Goal: Check status

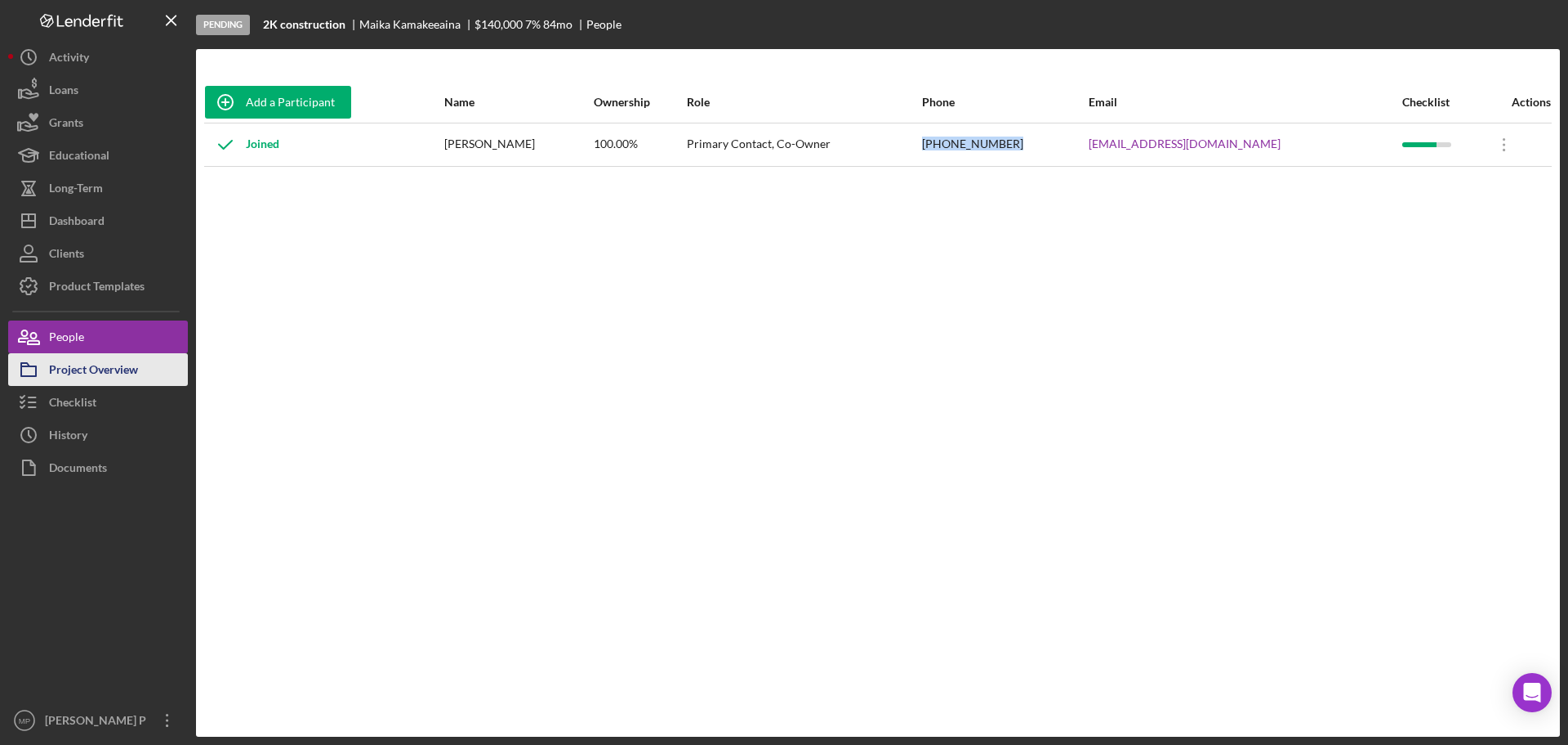
click at [105, 379] on div "Project Overview" at bounding box center [93, 372] width 89 height 37
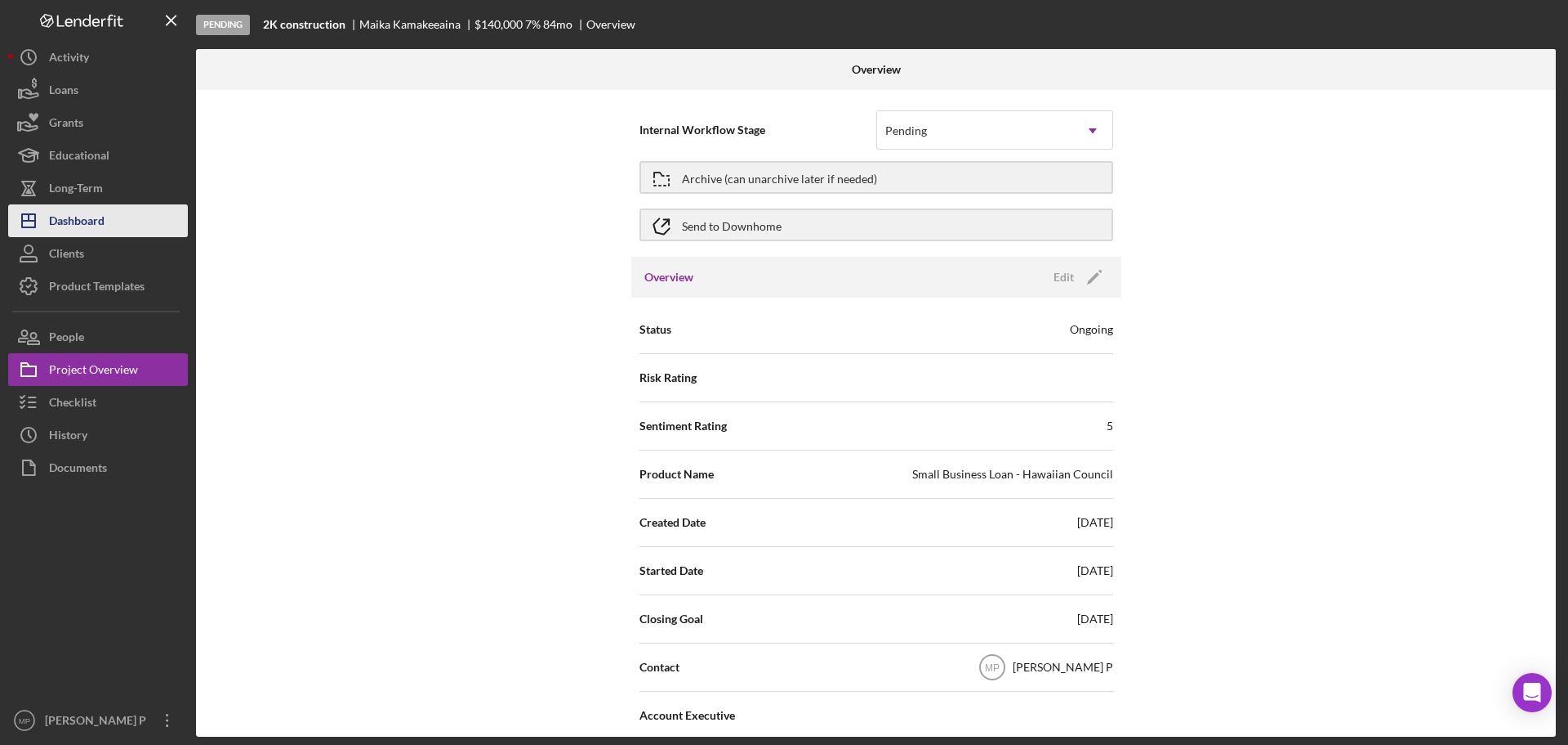
click at [136, 232] on button "Icon/Dashboard Dashboard" at bounding box center [97, 221] width 180 height 33
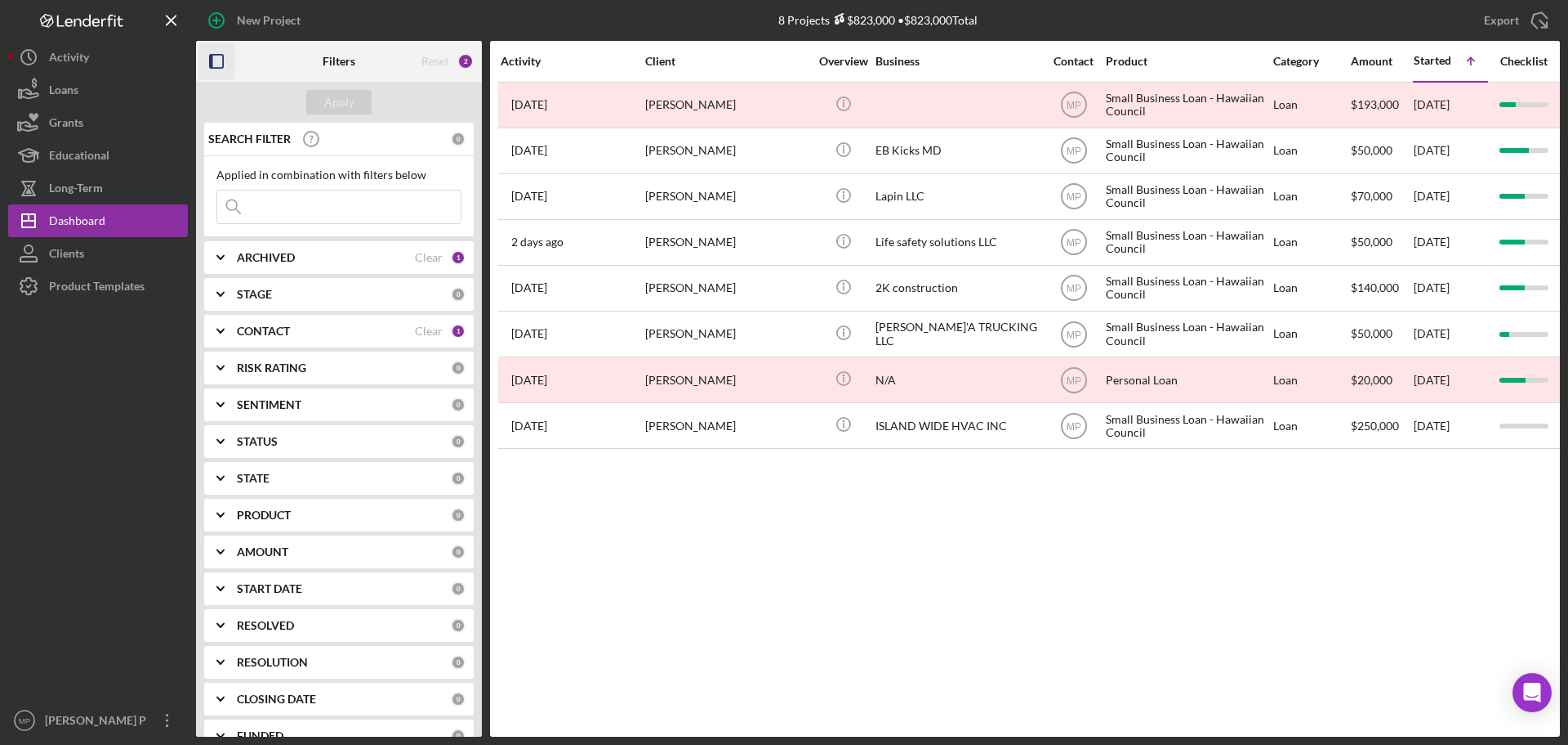
click at [220, 58] on icon "button" at bounding box center [217, 62] width 37 height 37
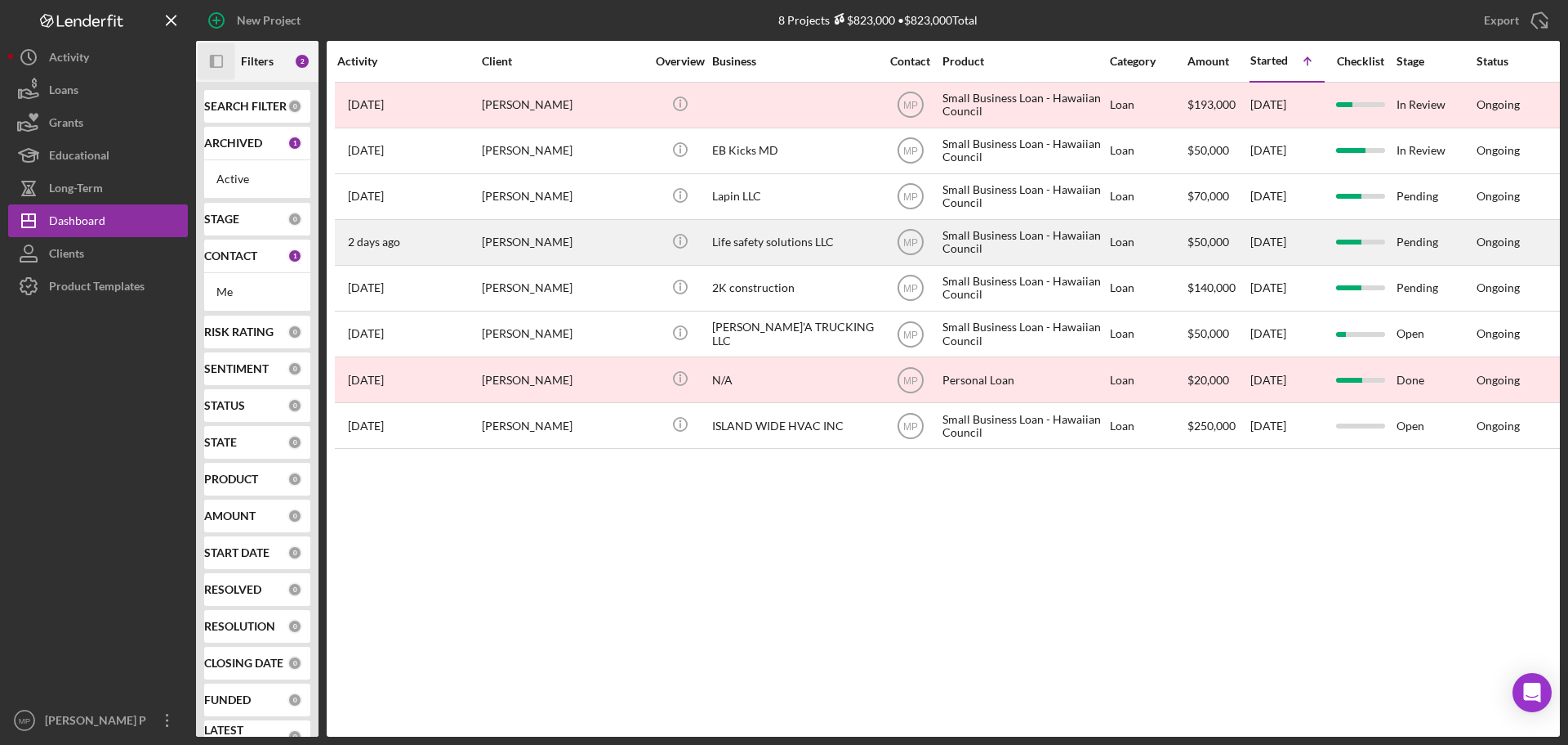
click at [575, 244] on div "[PERSON_NAME]" at bounding box center [564, 242] width 163 height 44
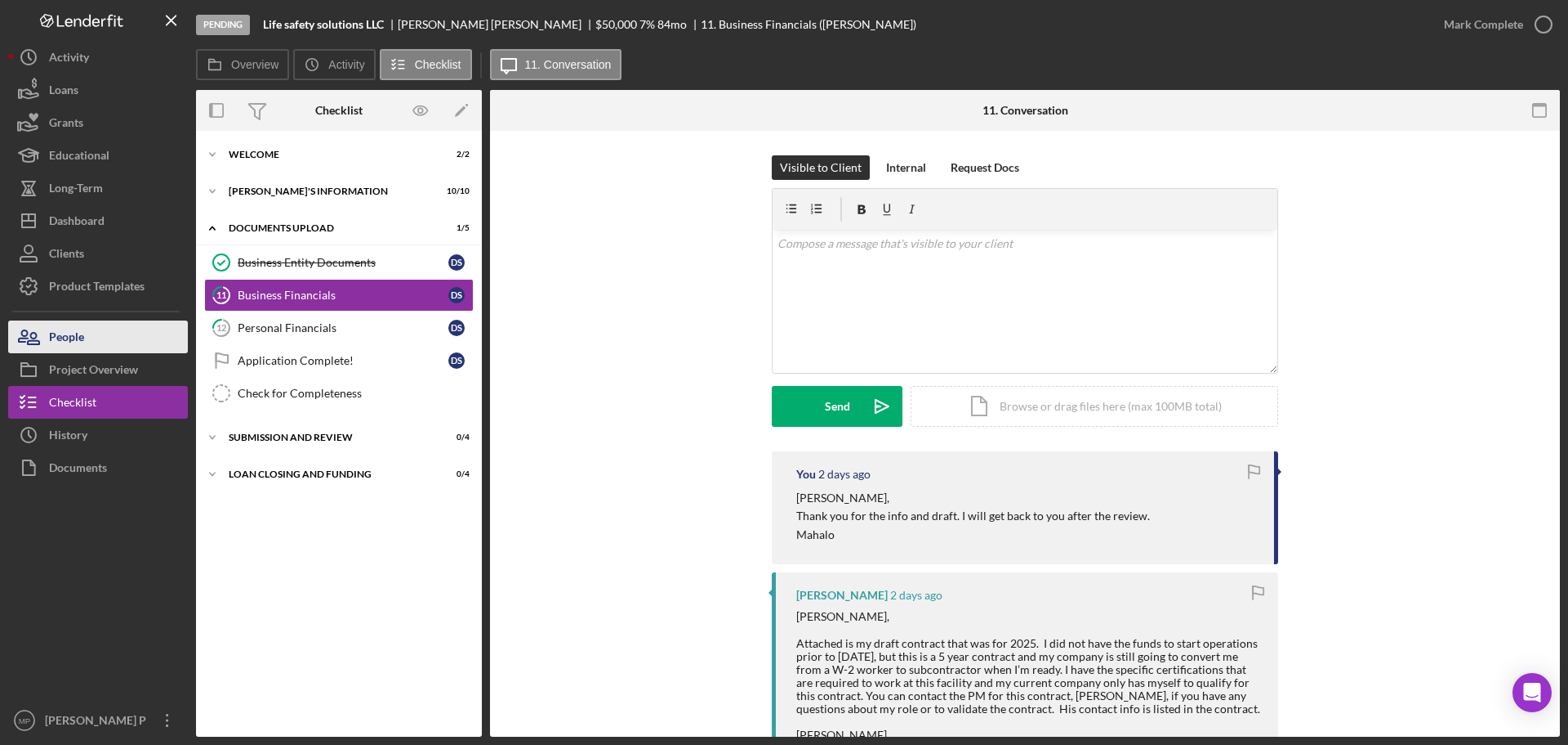
click at [97, 334] on button "People" at bounding box center [97, 337] width 180 height 33
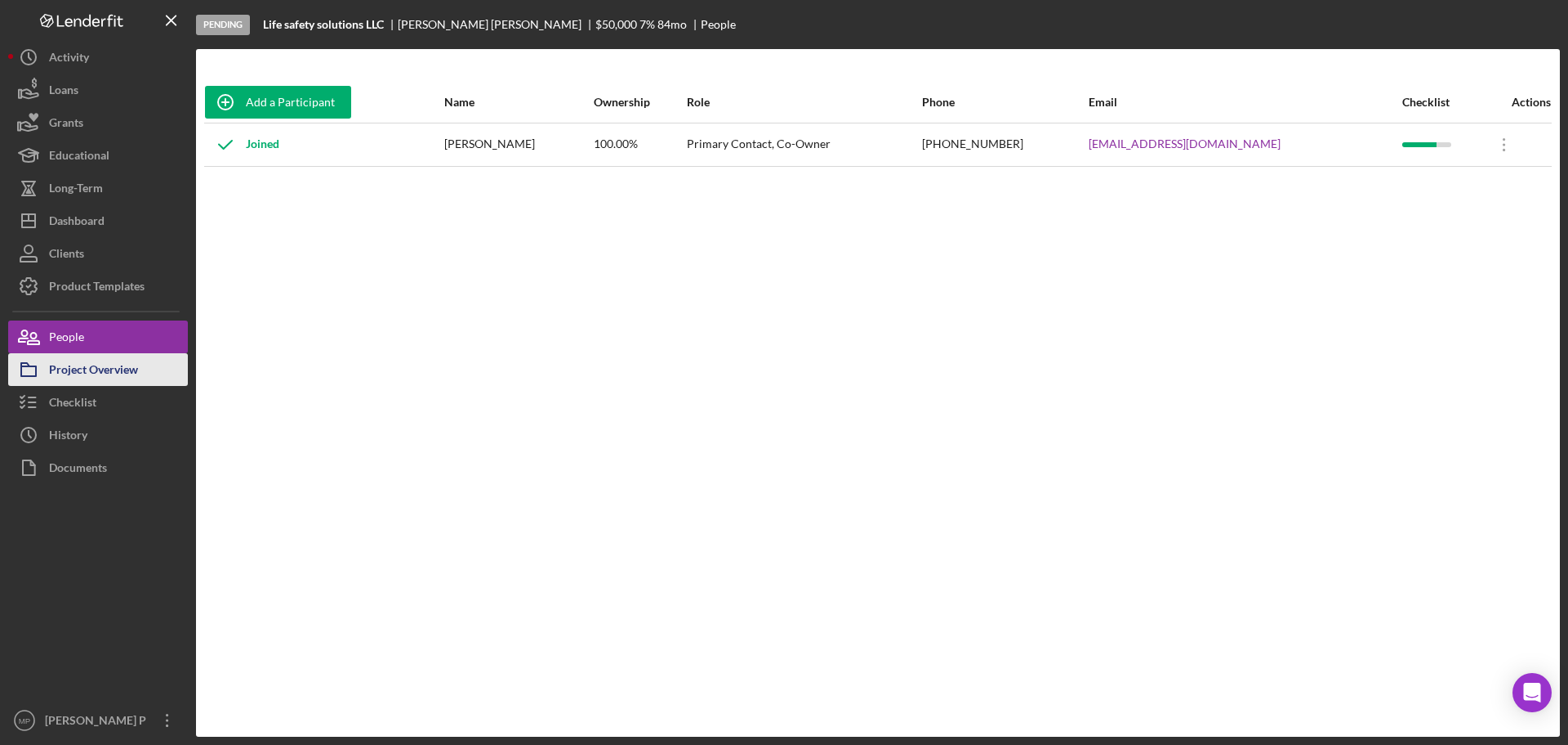
click at [97, 381] on div "Project Overview" at bounding box center [93, 372] width 89 height 37
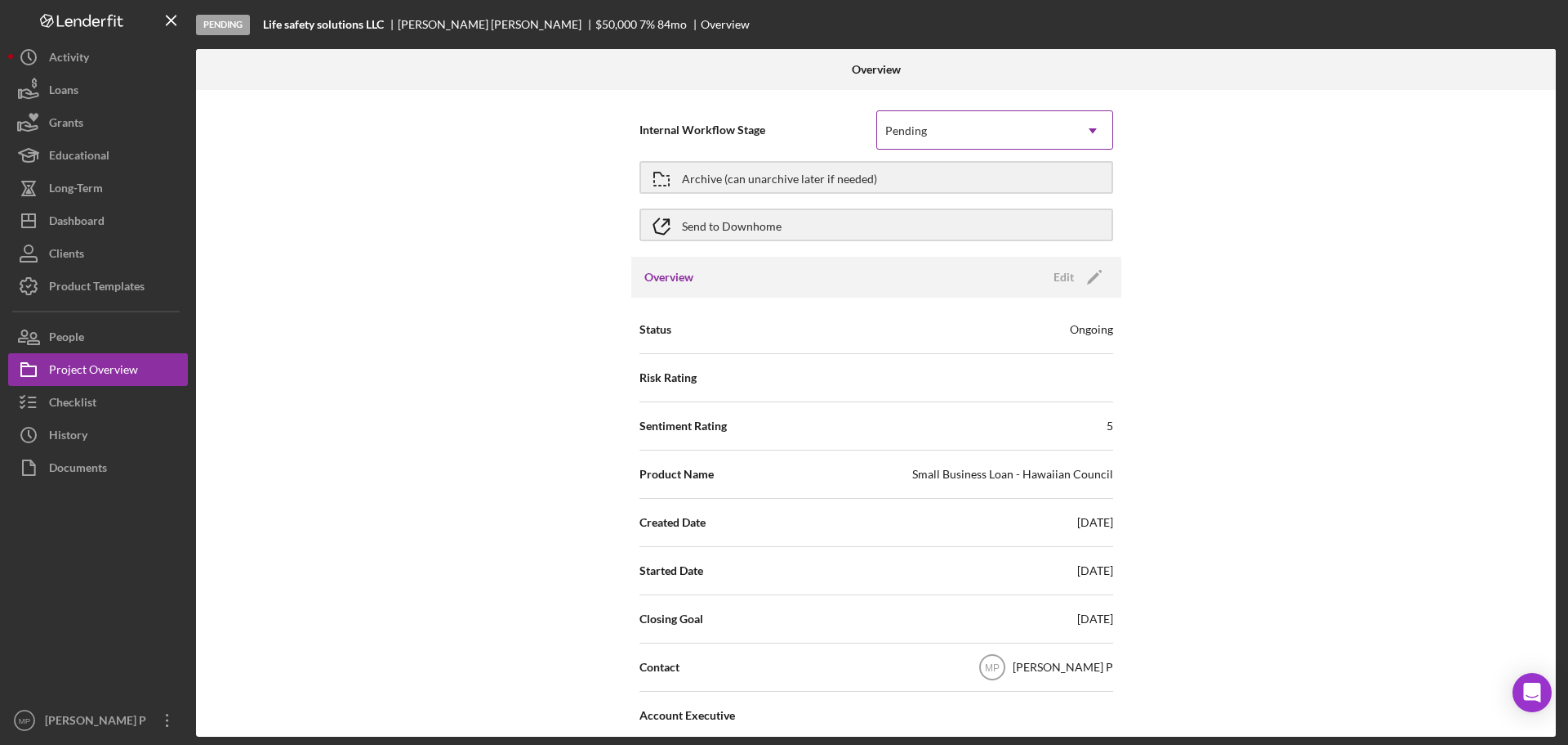
click at [993, 135] on div "Pending" at bounding box center [975, 130] width 196 height 38
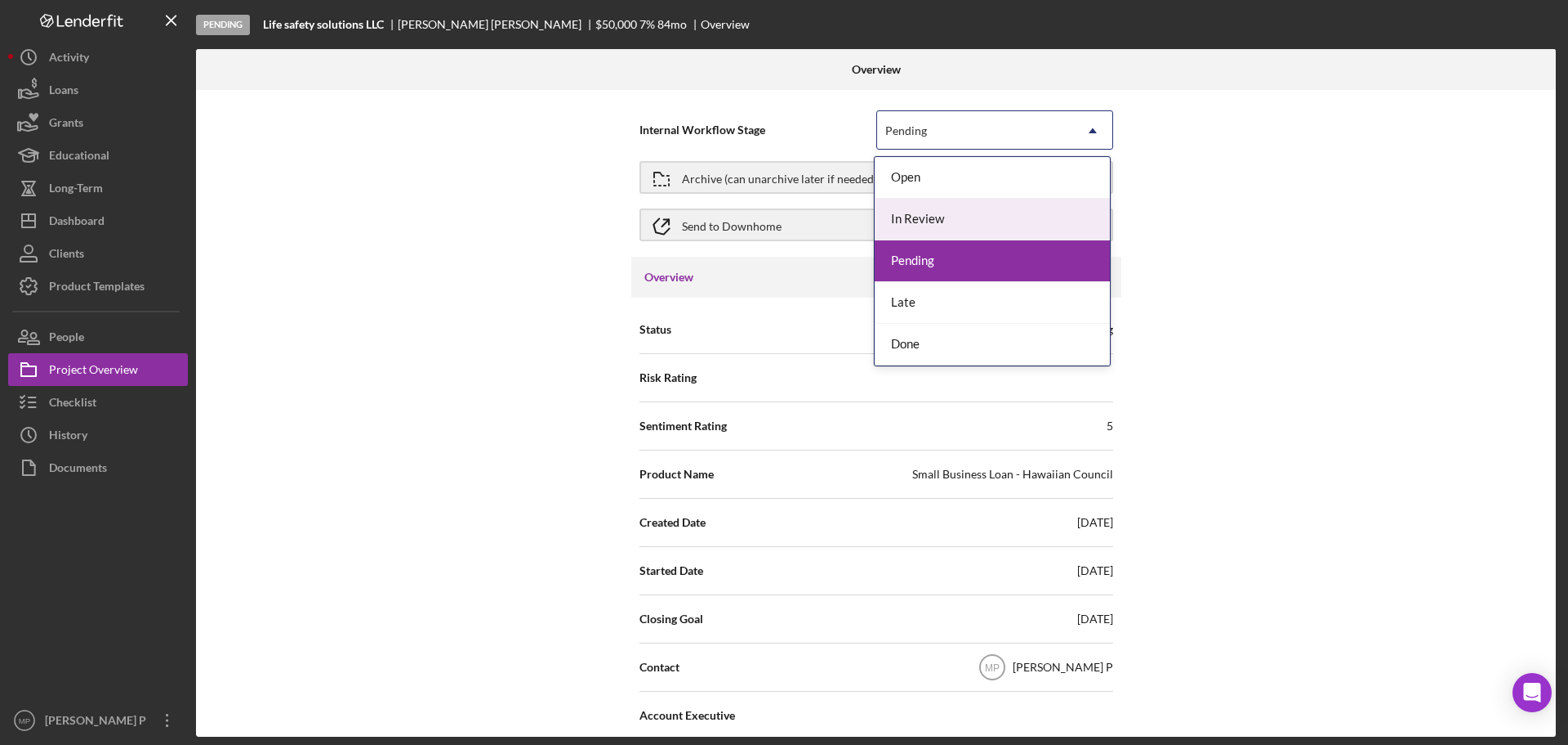
click at [989, 224] on div "In Review" at bounding box center [993, 219] width 235 height 42
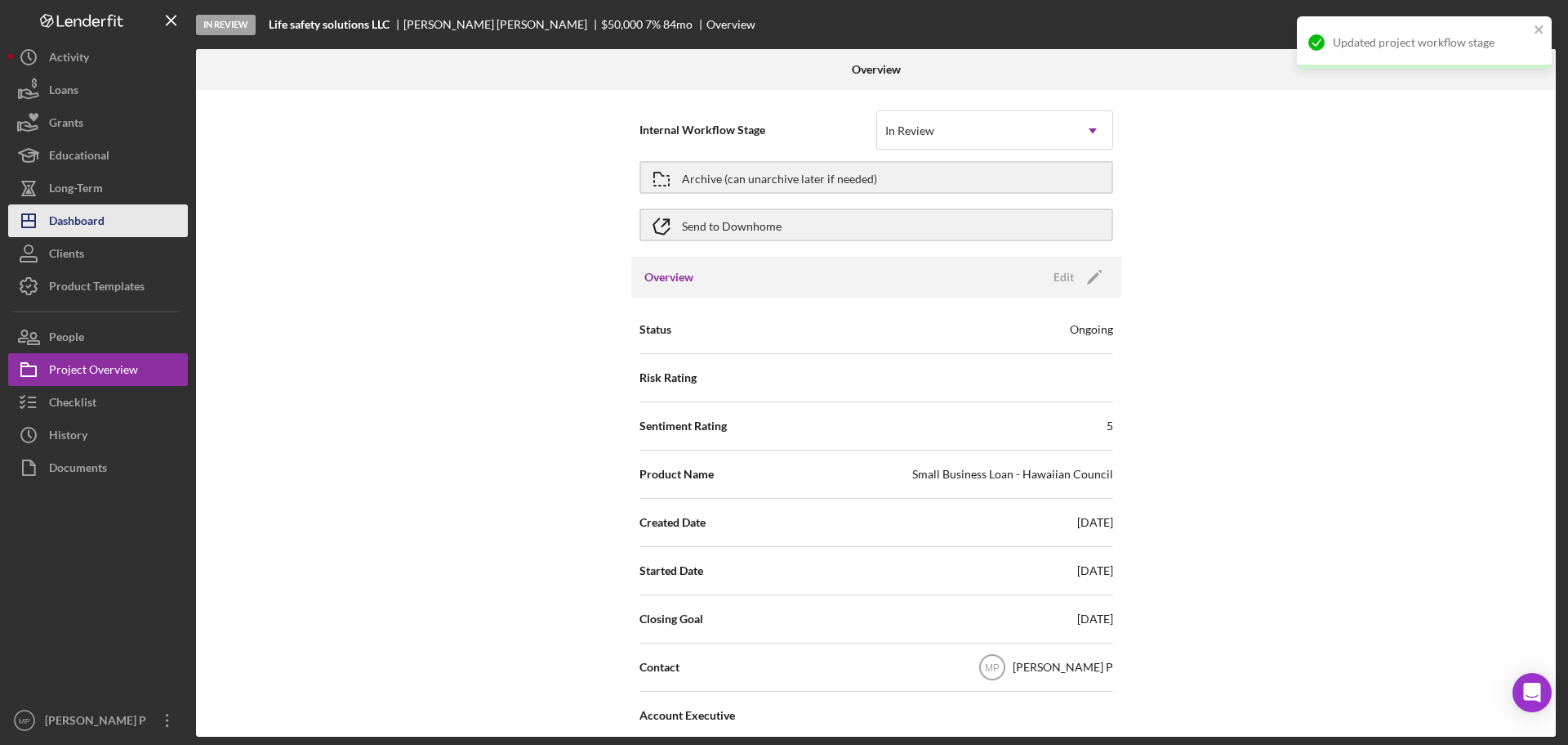
click at [104, 229] on div "Dashboard" at bounding box center [76, 223] width 55 height 37
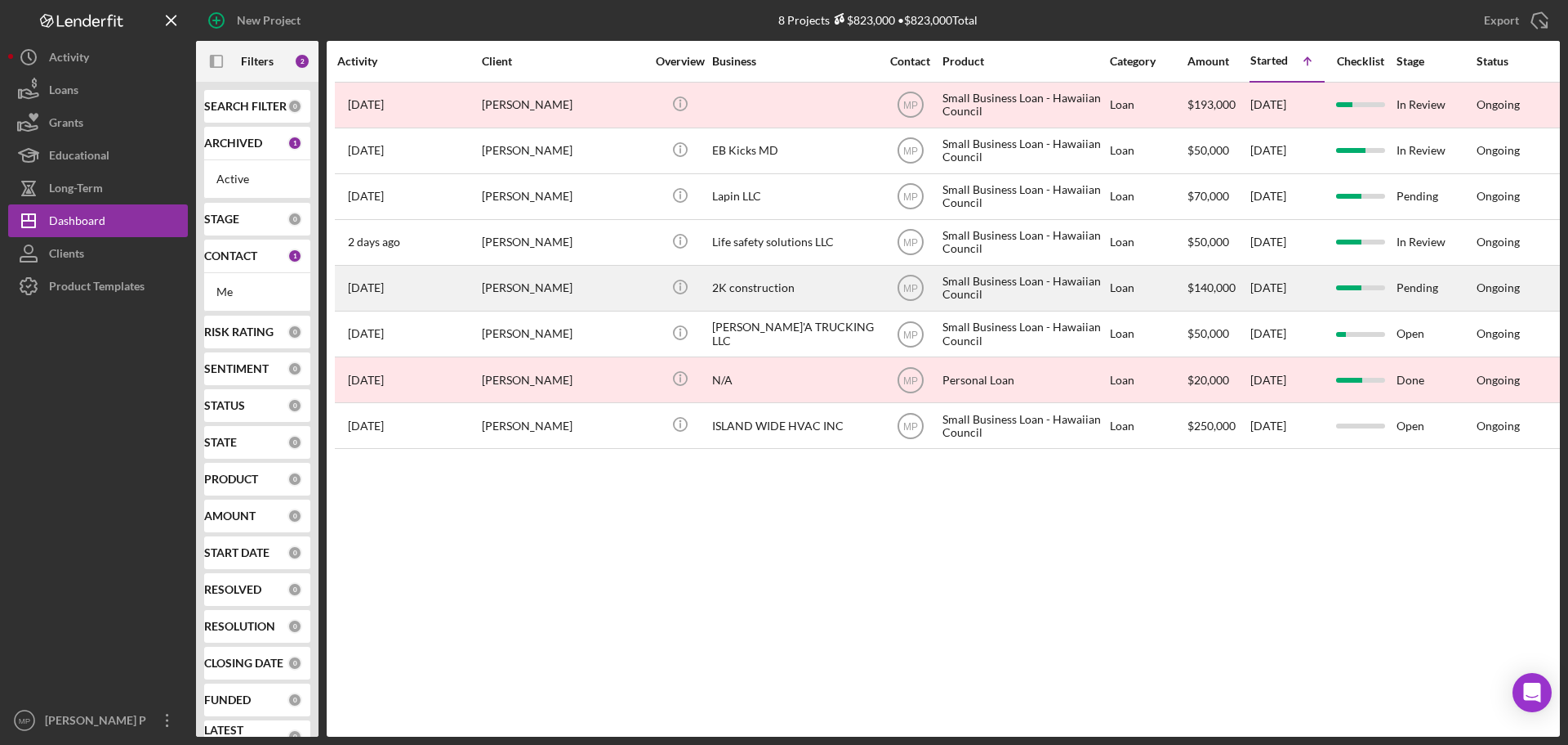
click at [763, 289] on div "2K construction" at bounding box center [794, 288] width 163 height 44
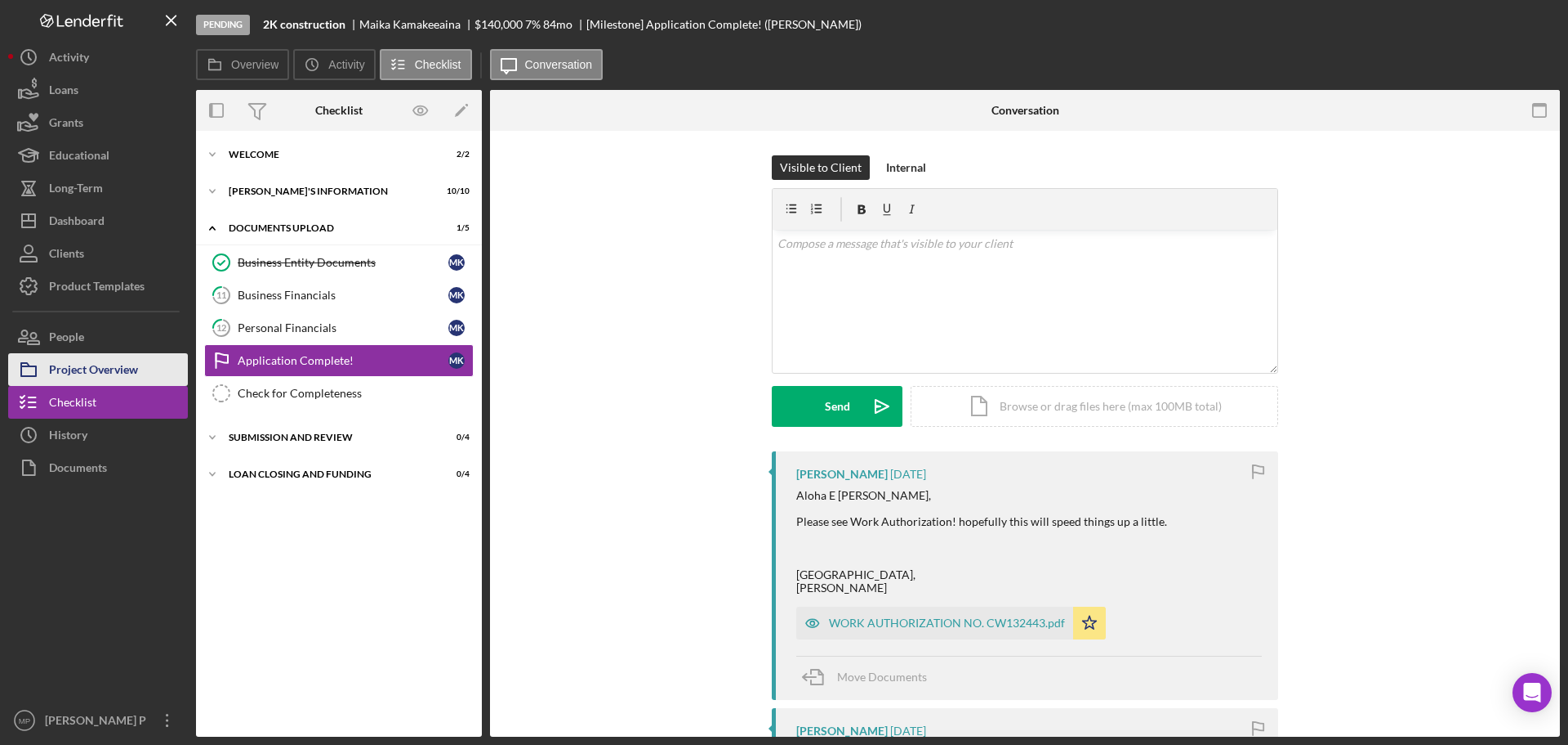
click at [92, 368] on div "Project Overview" at bounding box center [93, 372] width 89 height 37
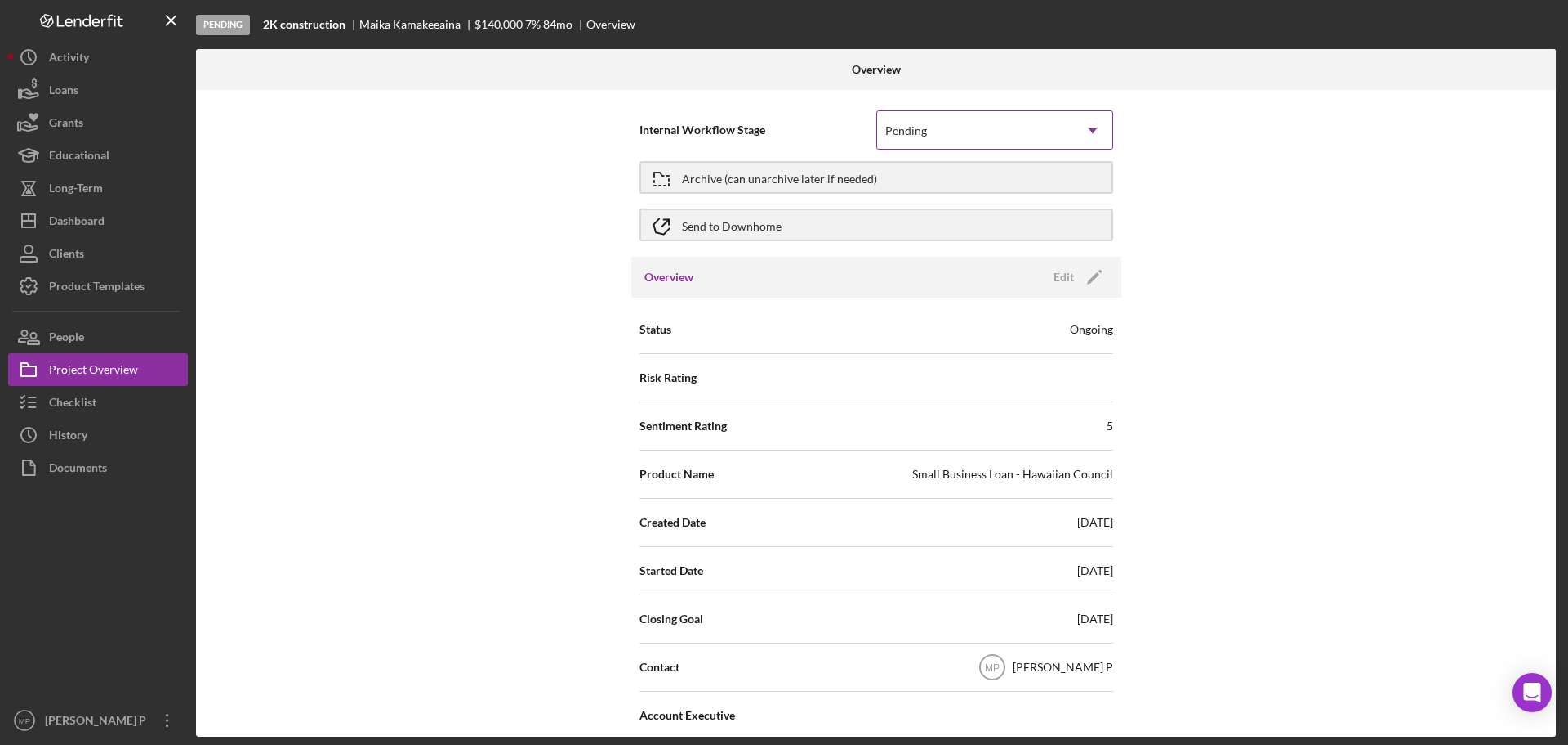
click at [952, 132] on div "Pending" at bounding box center [975, 130] width 196 height 38
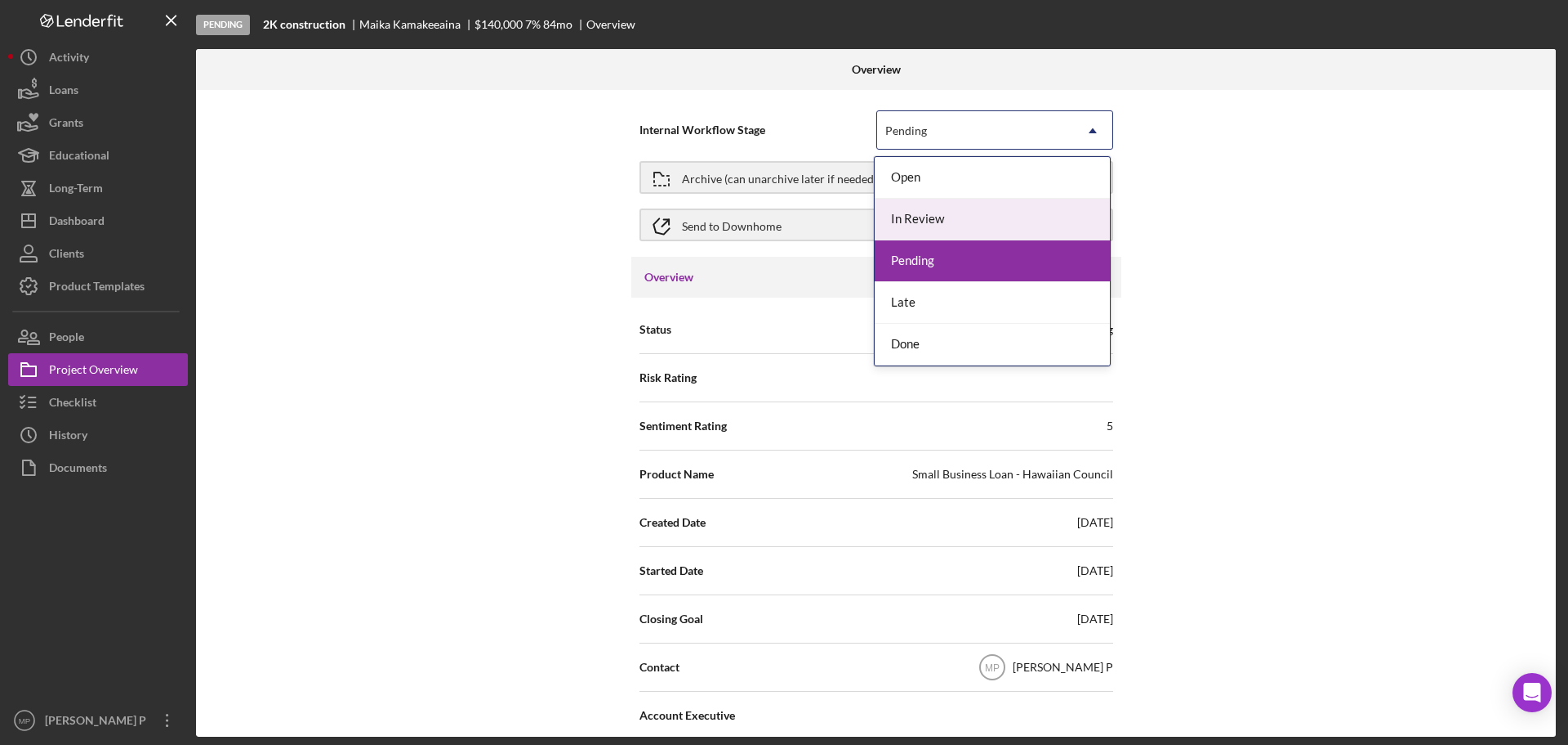
click at [960, 215] on div "In Review" at bounding box center [993, 219] width 235 height 42
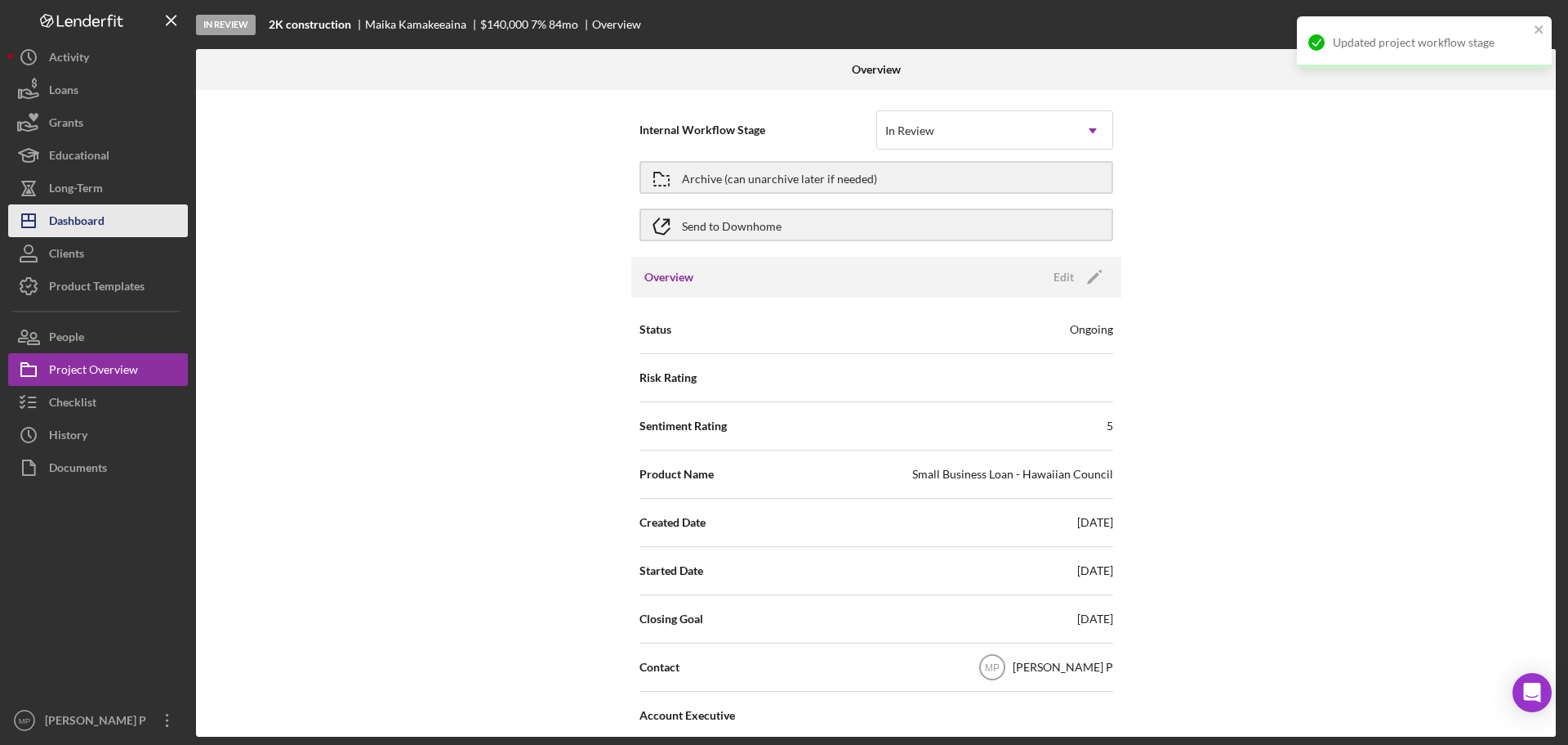
click at [125, 223] on button "Icon/Dashboard Dashboard" at bounding box center [97, 221] width 180 height 33
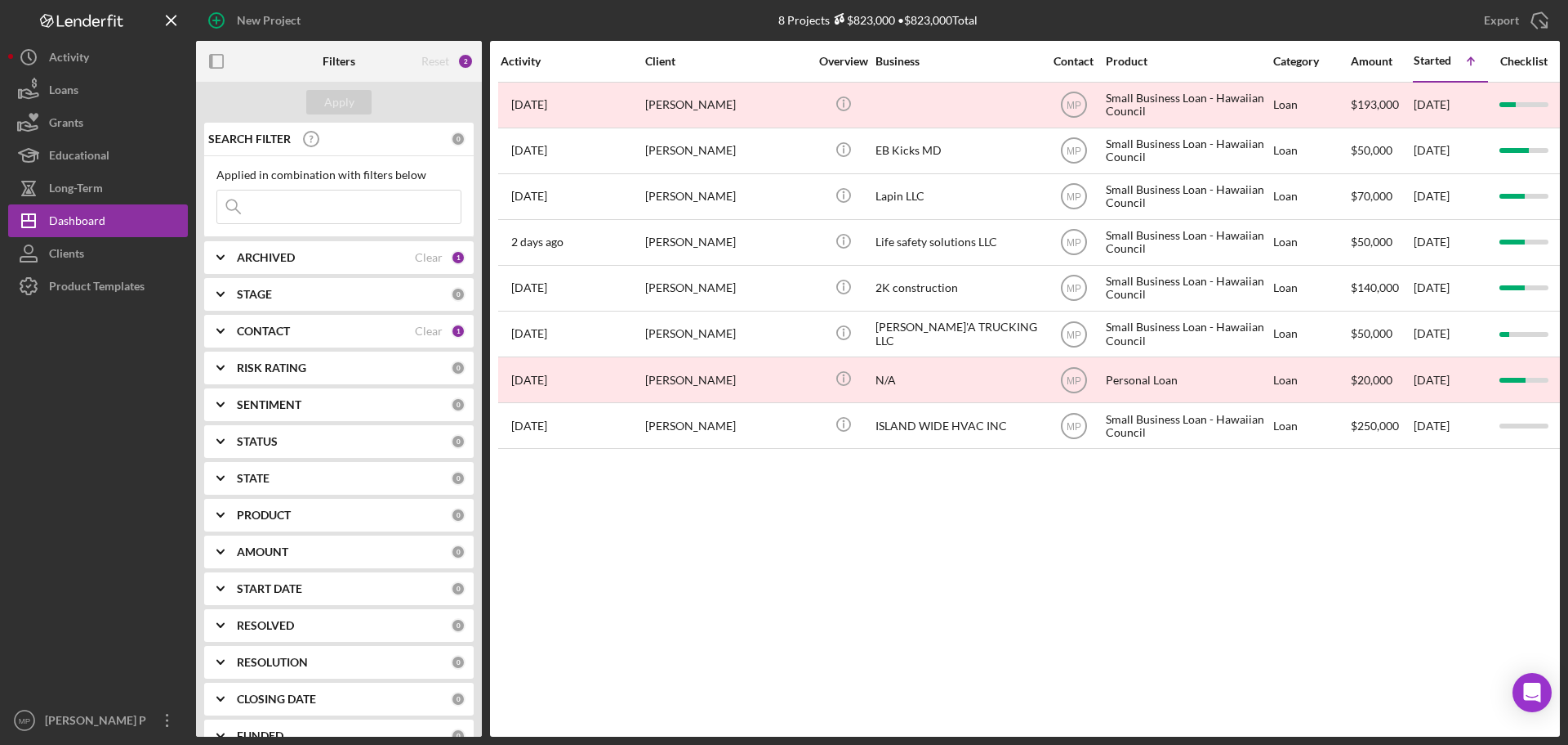
click at [213, 64] on icon "button" at bounding box center [217, 62] width 37 height 37
